Goal: Task Accomplishment & Management: Manage account settings

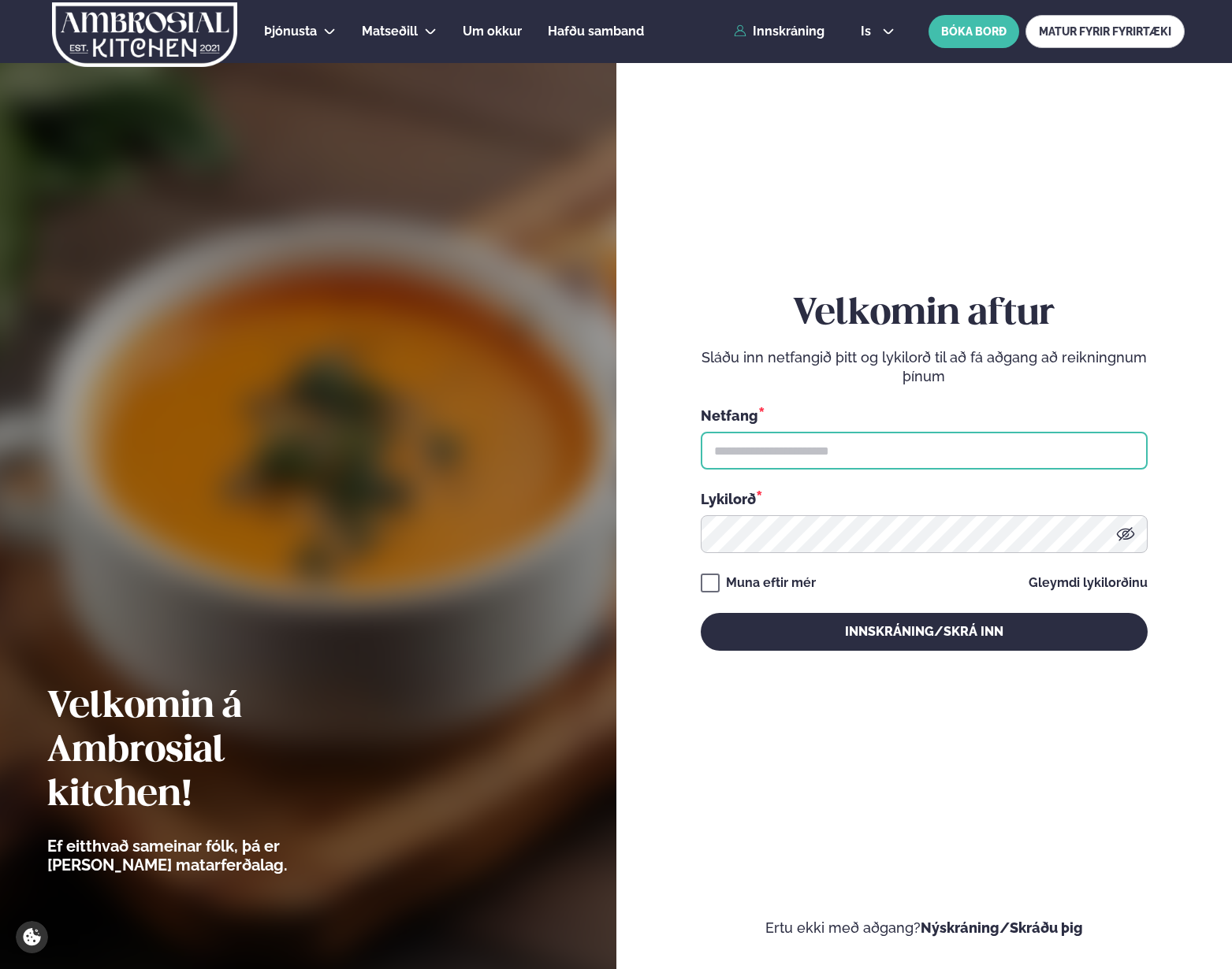
click at [753, 436] on input "text" at bounding box center [924, 451] width 447 height 38
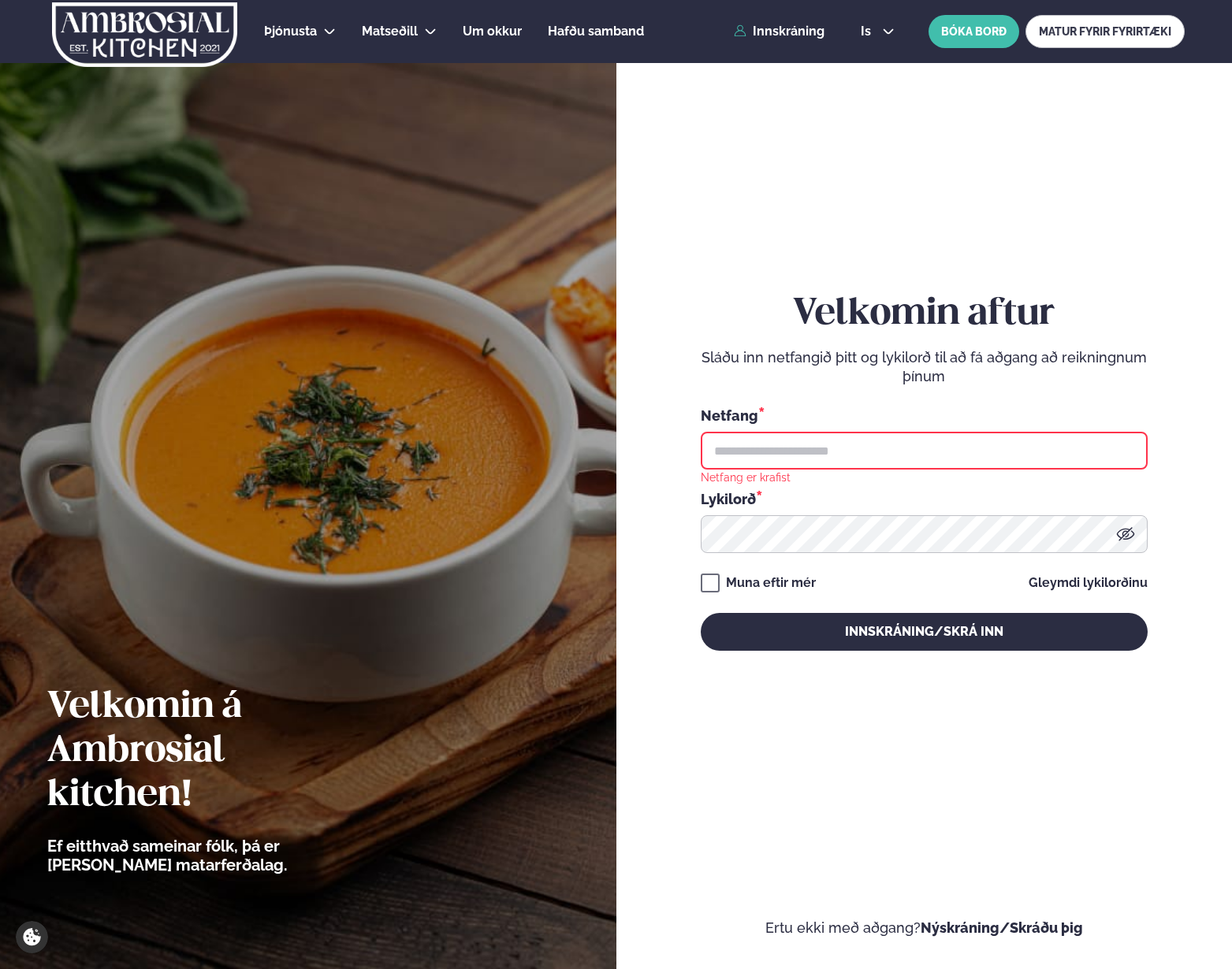
type input "**********"
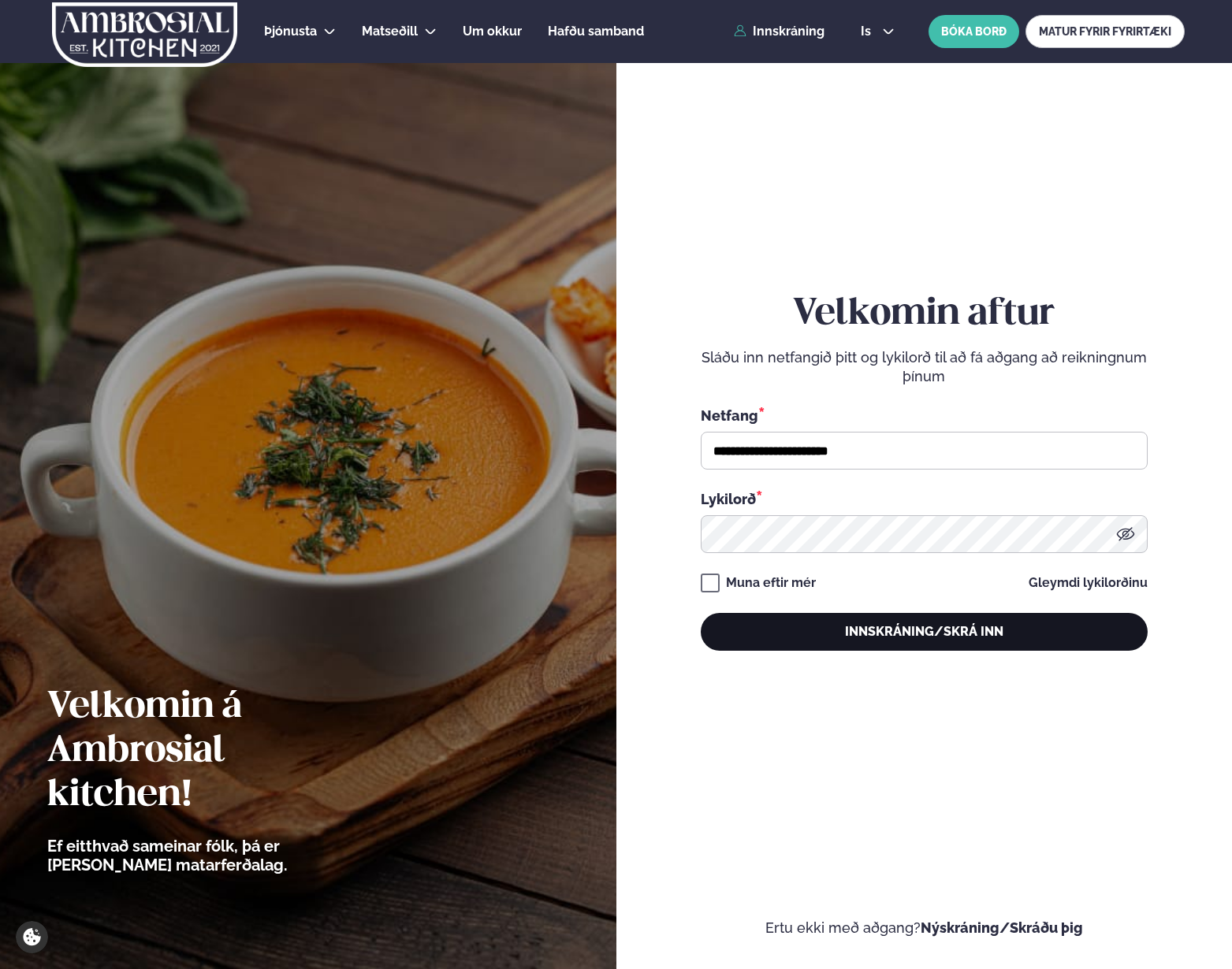
click at [826, 647] on button "Innskráning/Skrá inn" at bounding box center [924, 632] width 447 height 38
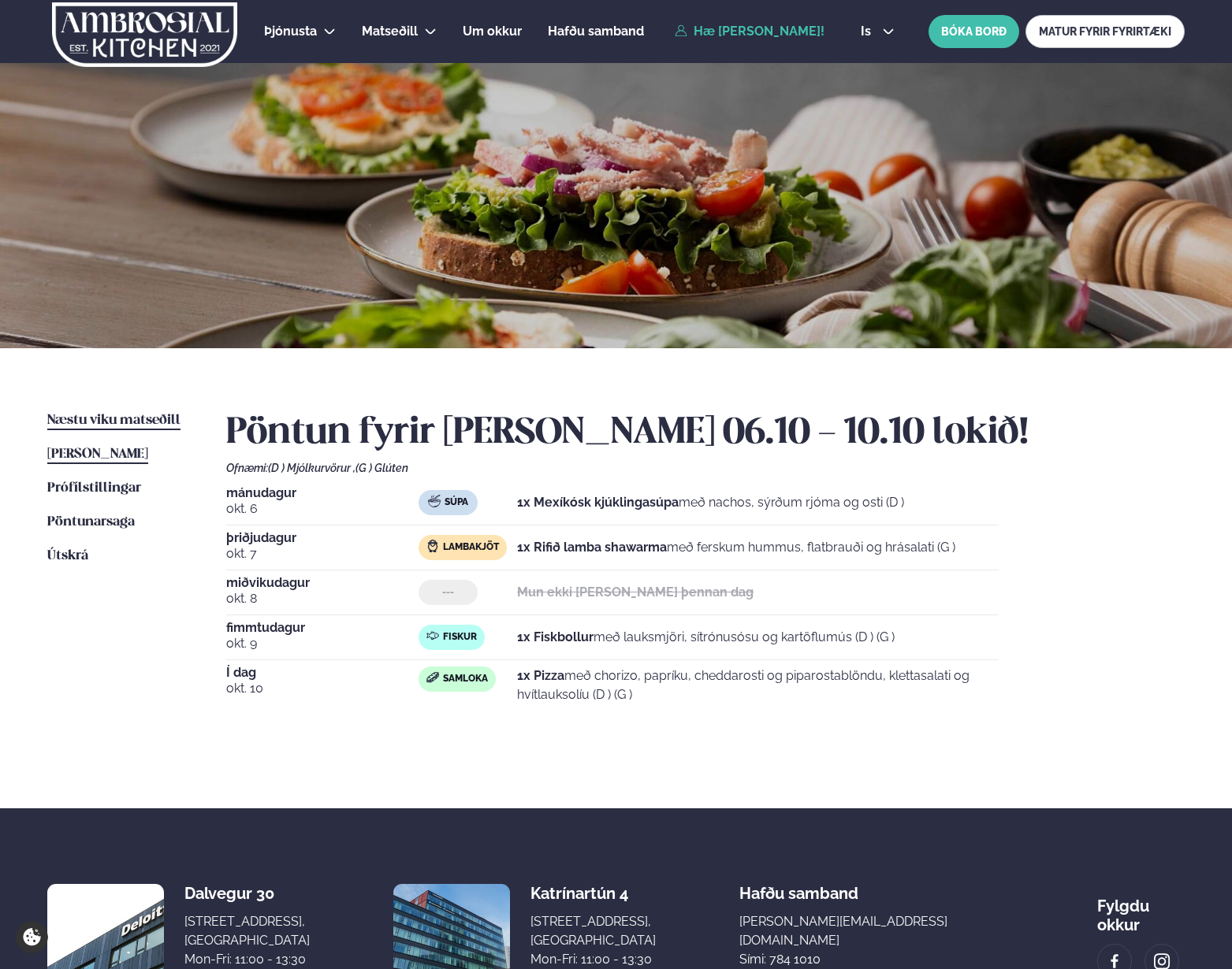
click at [162, 417] on span "Næstu viku matseðill" at bounding box center [114, 420] width 133 height 13
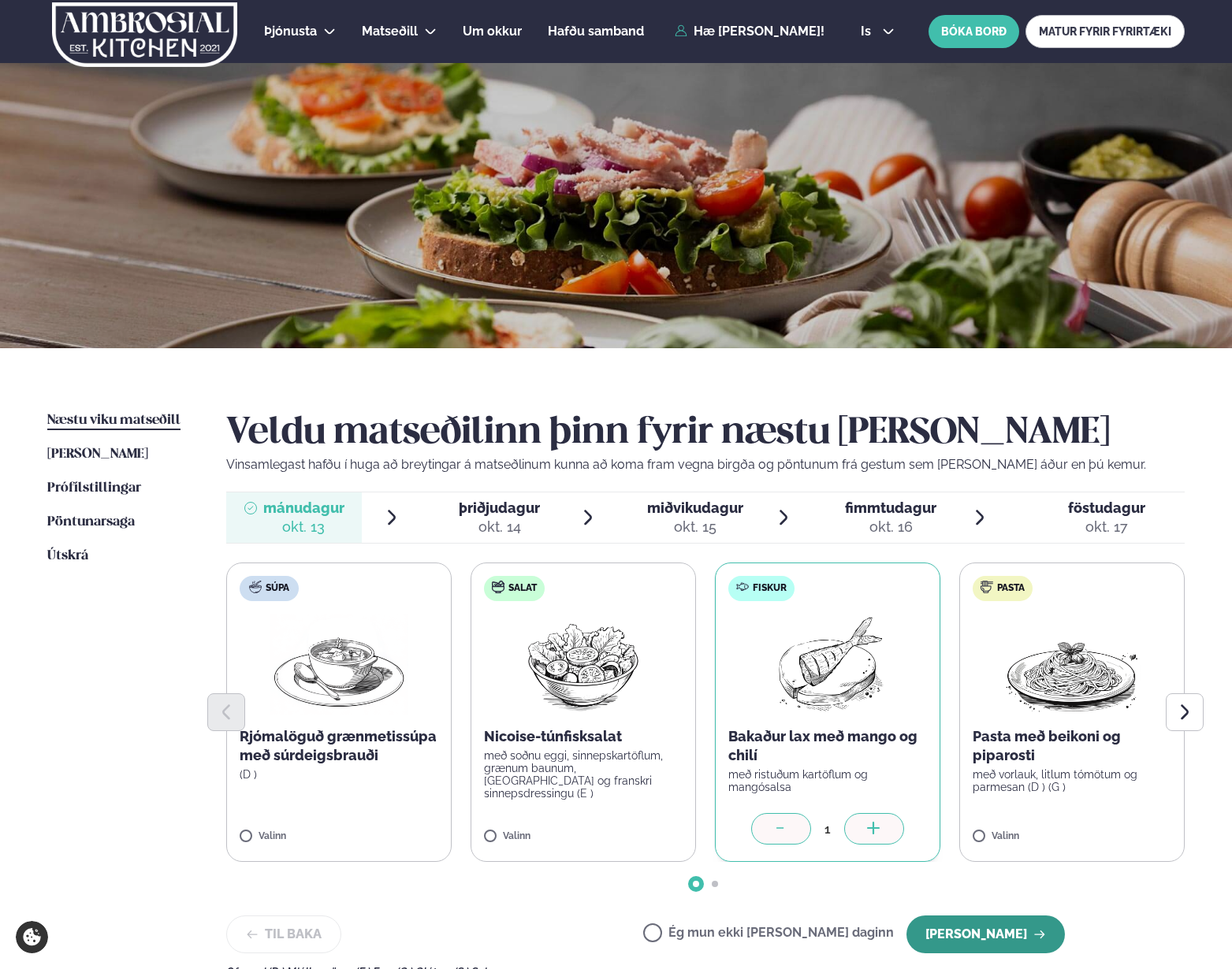
click at [1004, 935] on button "[PERSON_NAME]" at bounding box center [985, 935] width 158 height 38
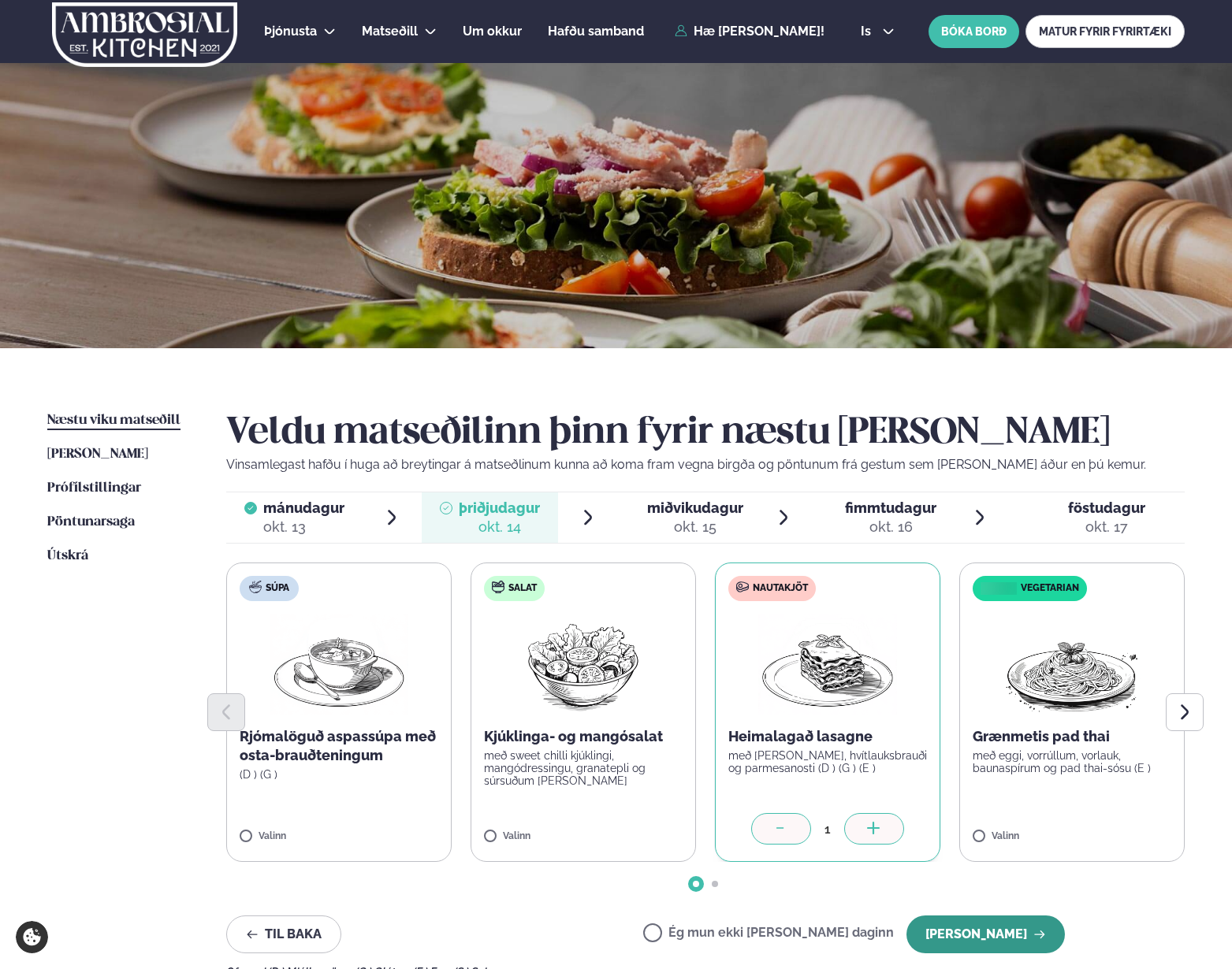
click at [981, 919] on button "[PERSON_NAME]" at bounding box center [985, 935] width 158 height 38
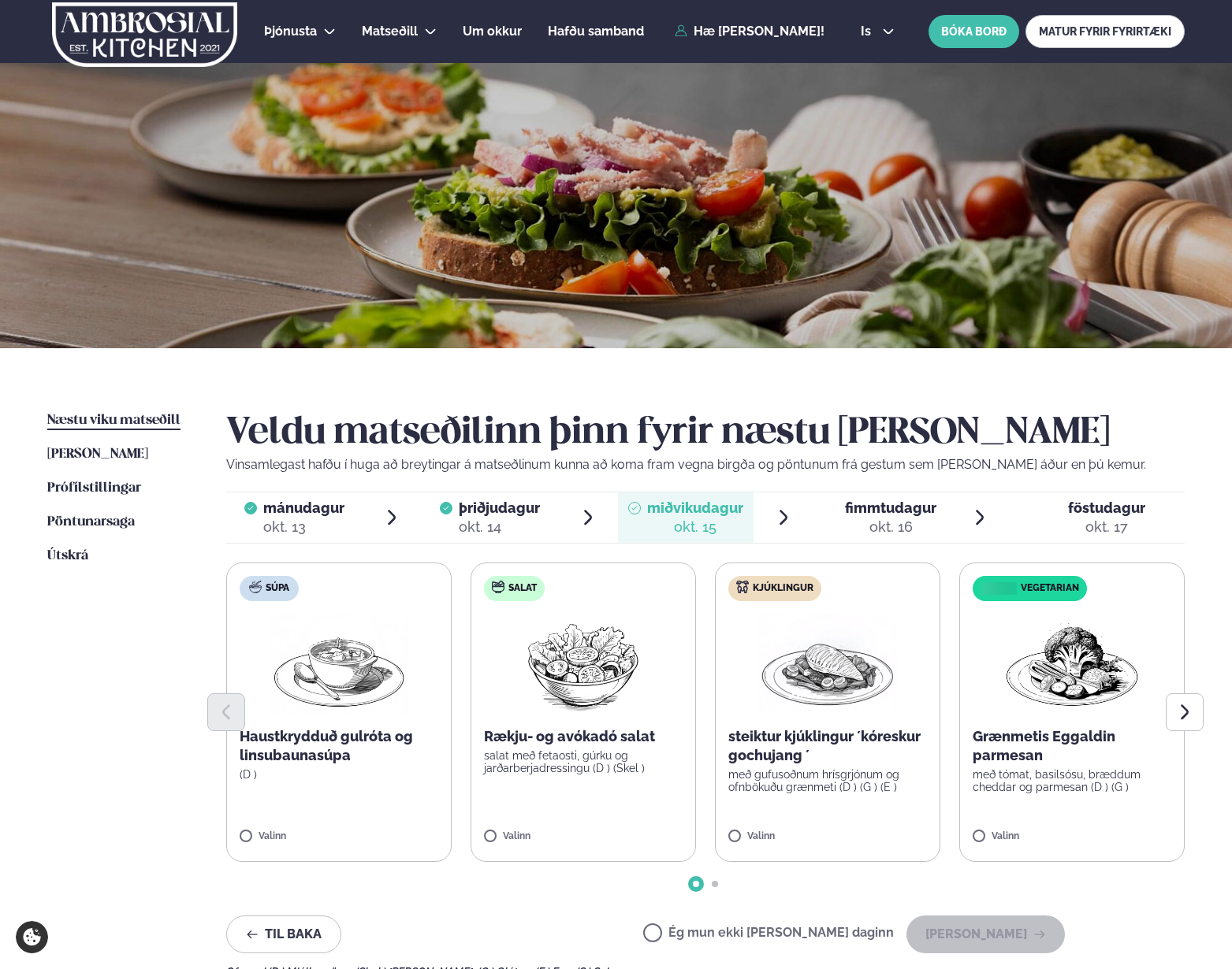
click at [693, 933] on div "Til baka Ég mun ekki [PERSON_NAME] daginn [PERSON_NAME]" at bounding box center [645, 935] width 839 height 38
click at [708, 932] on label "Ég mun ekki [PERSON_NAME] daginn" at bounding box center [768, 935] width 251 height 17
click at [996, 929] on button "[PERSON_NAME]" at bounding box center [985, 935] width 158 height 38
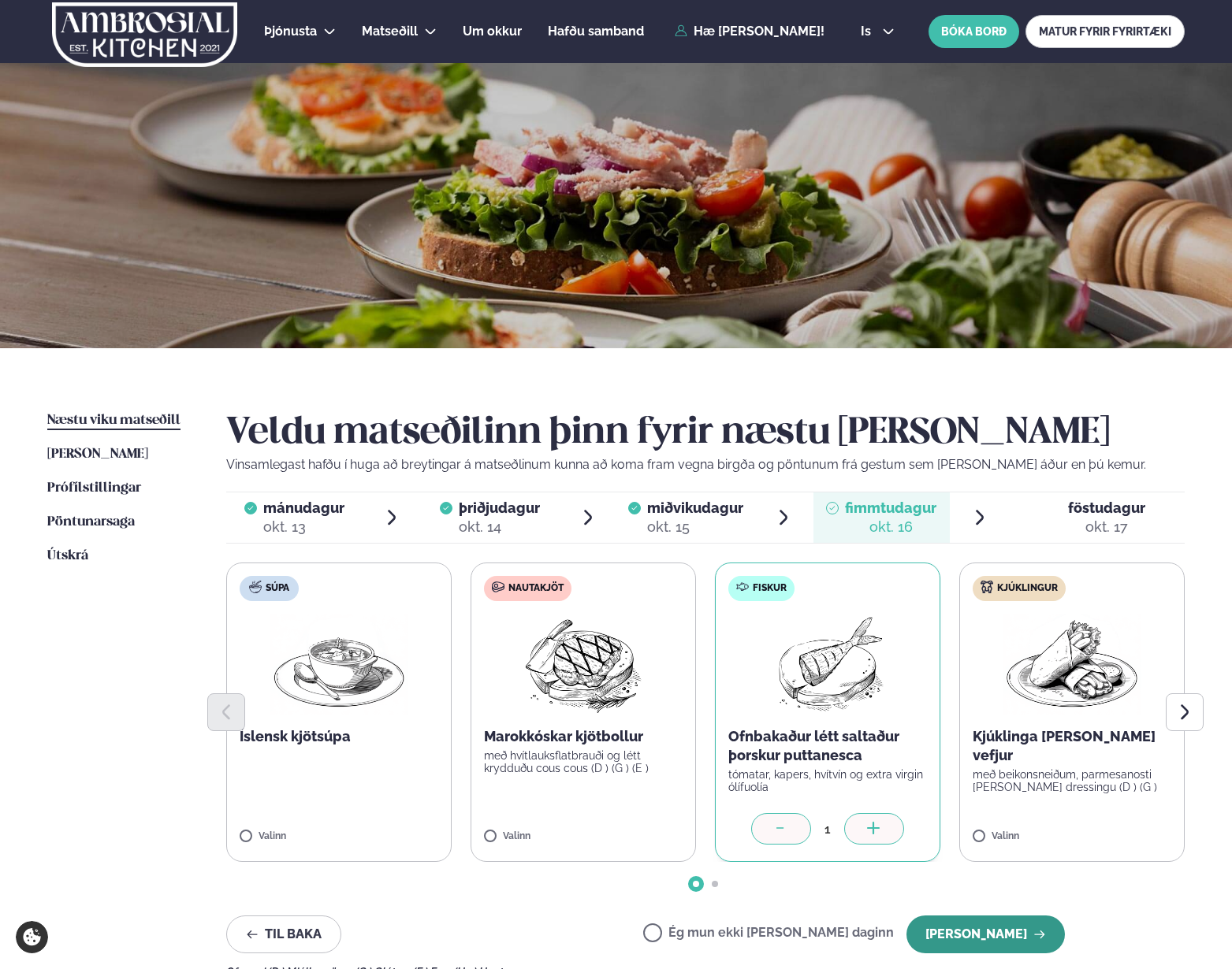
click at [1022, 931] on button "[PERSON_NAME]" at bounding box center [985, 935] width 158 height 38
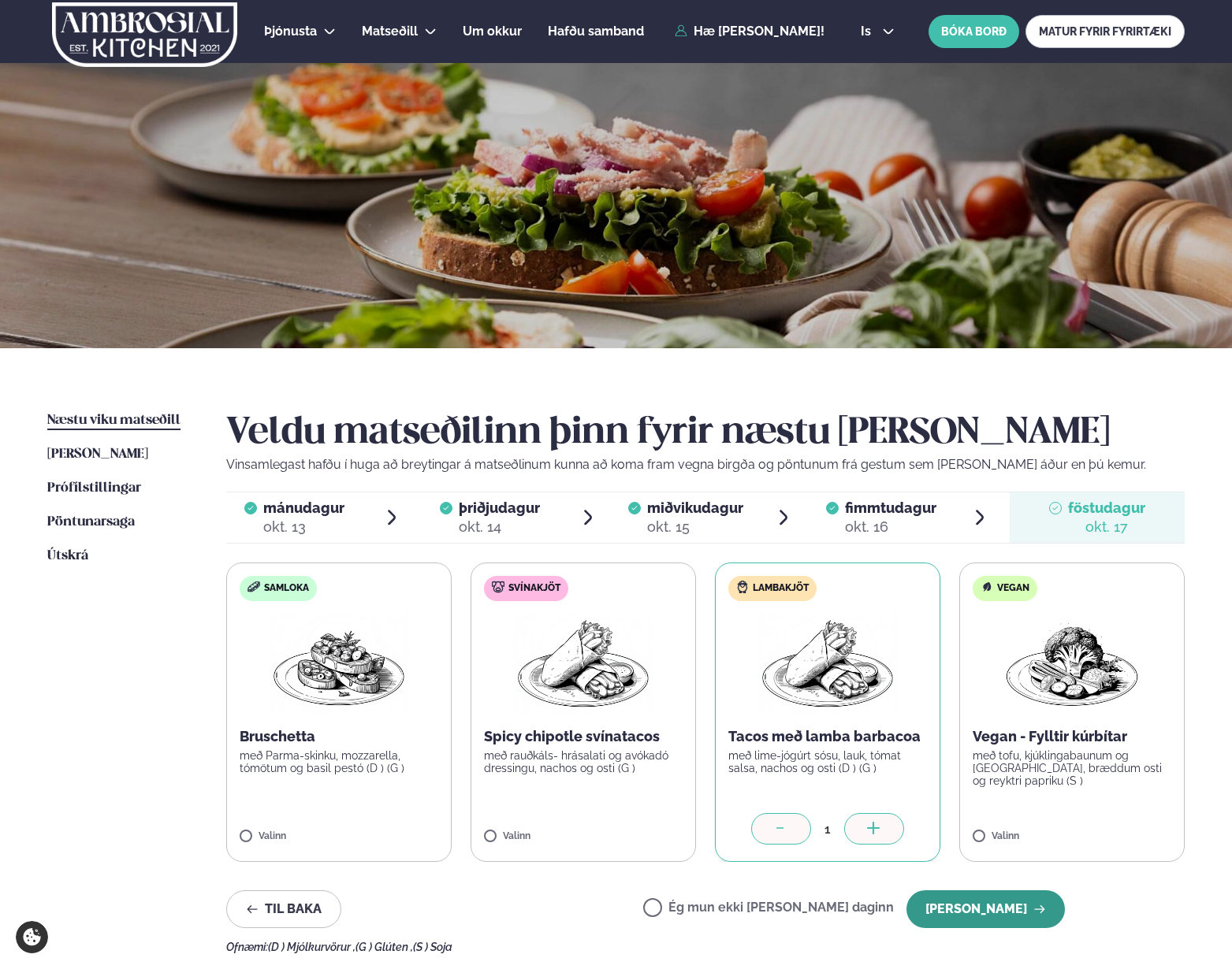
click at [1009, 904] on button "[PERSON_NAME]" at bounding box center [985, 909] width 158 height 38
